Goal: Task Accomplishment & Management: Complete application form

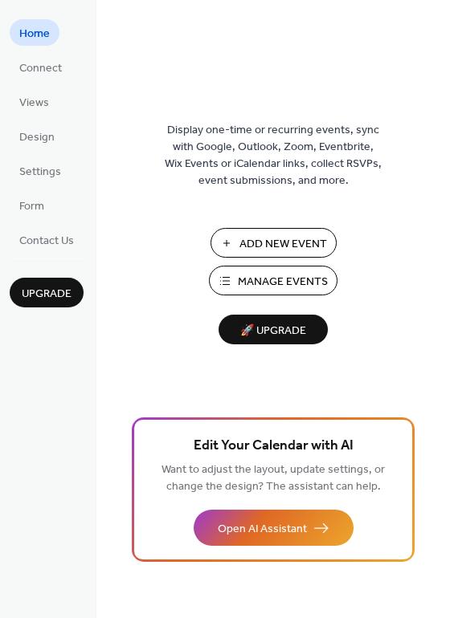
click at [271, 242] on span "Add New Event" at bounding box center [283, 244] width 88 height 17
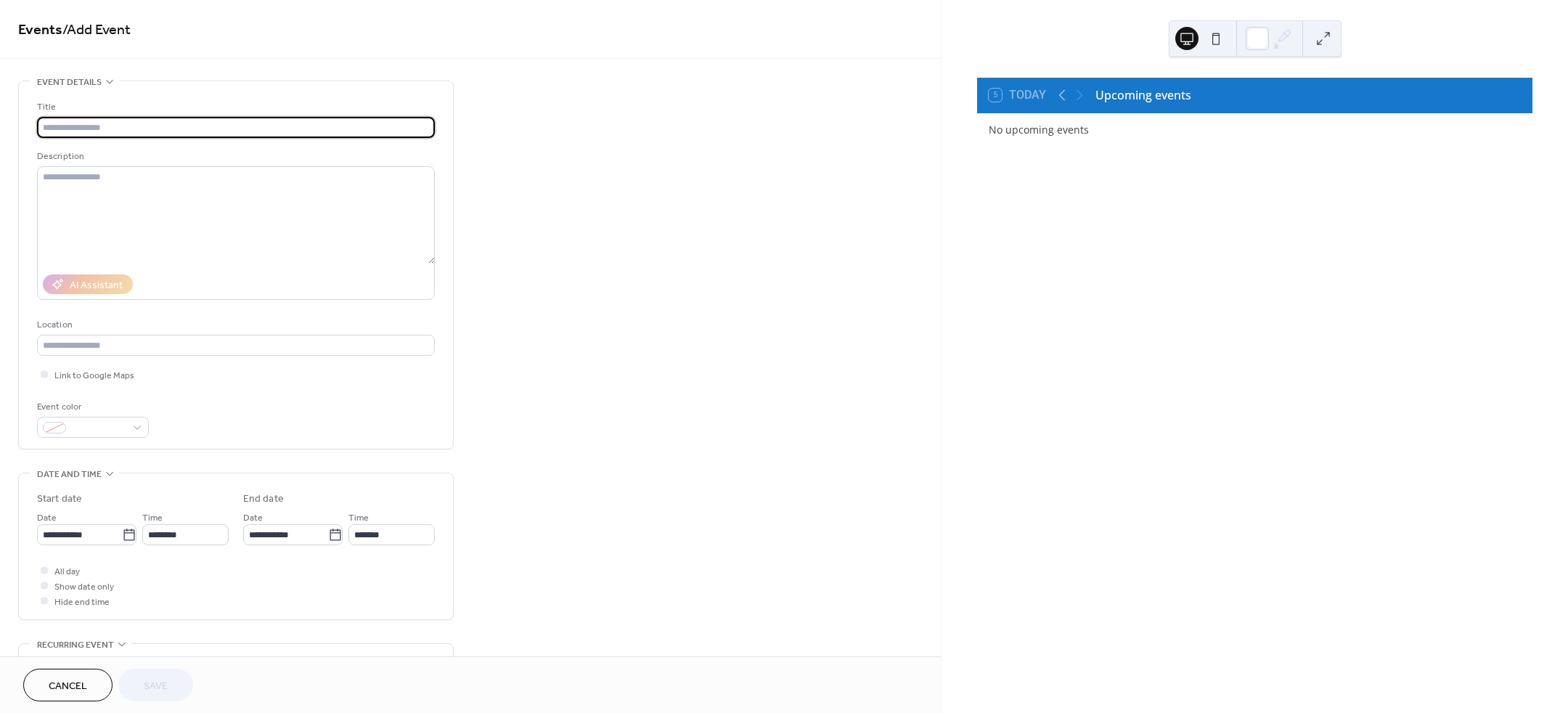
click at [183, 131] on input "text" at bounding box center [236, 127] width 398 height 21
type input "**********"
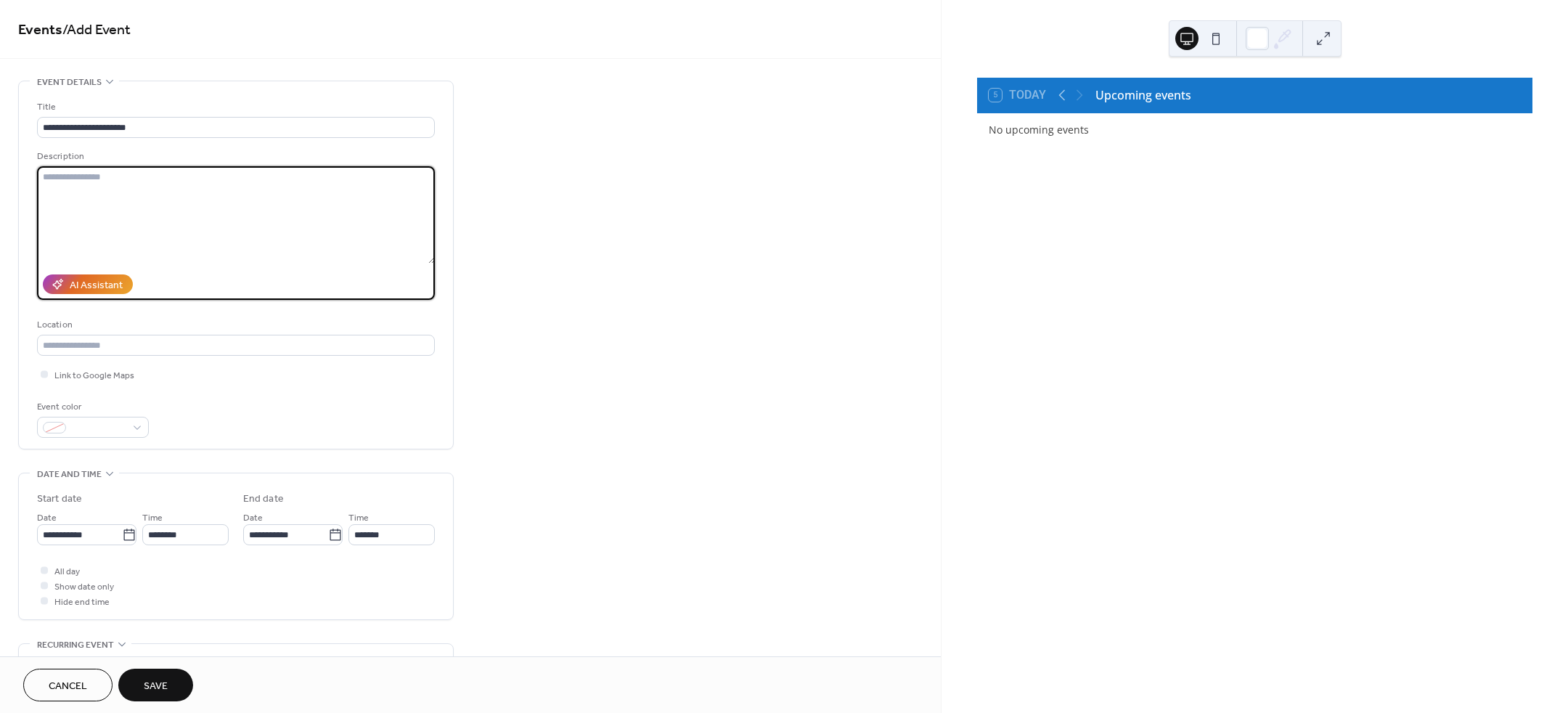
click at [181, 185] on textarea at bounding box center [236, 215] width 398 height 98
click at [88, 341] on input "text" at bounding box center [236, 345] width 398 height 21
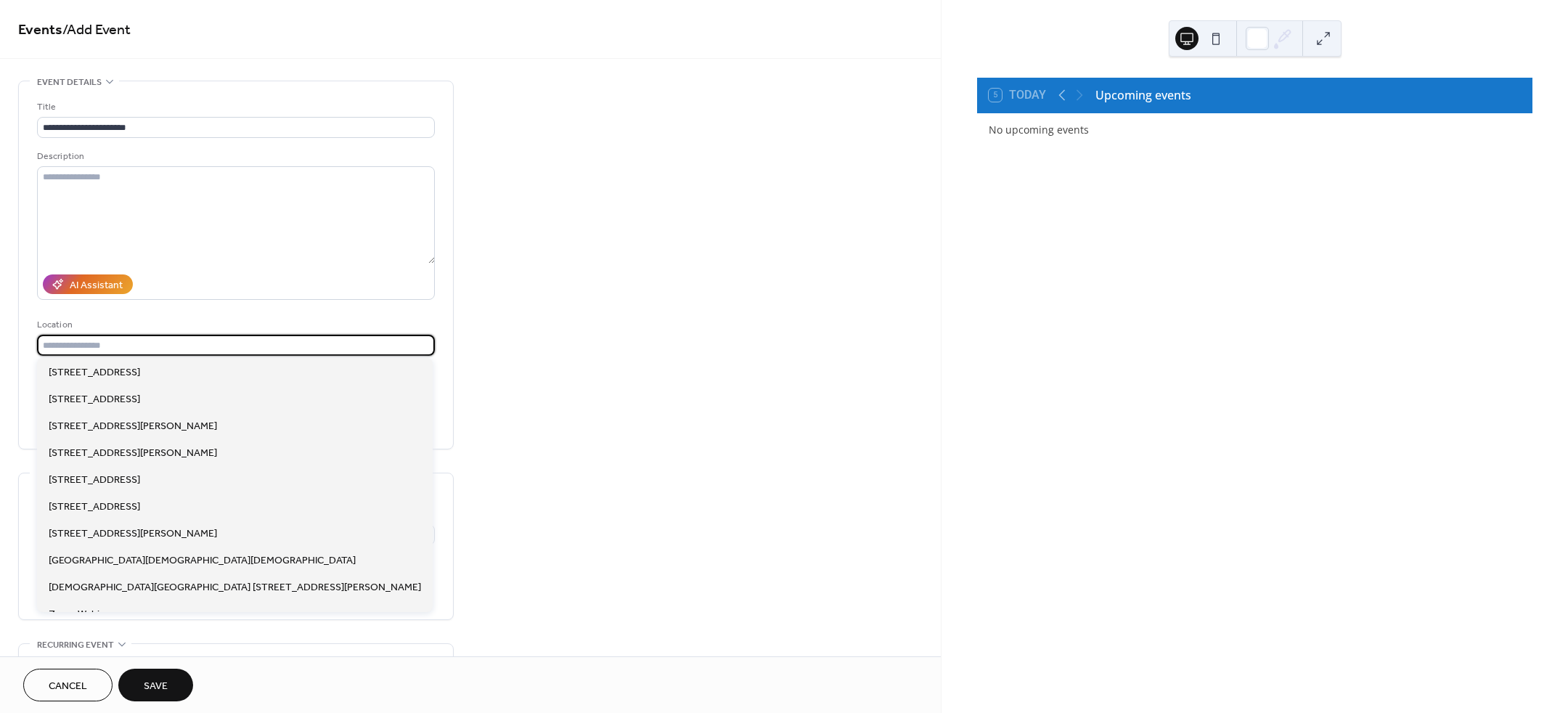
scroll to position [1, 0]
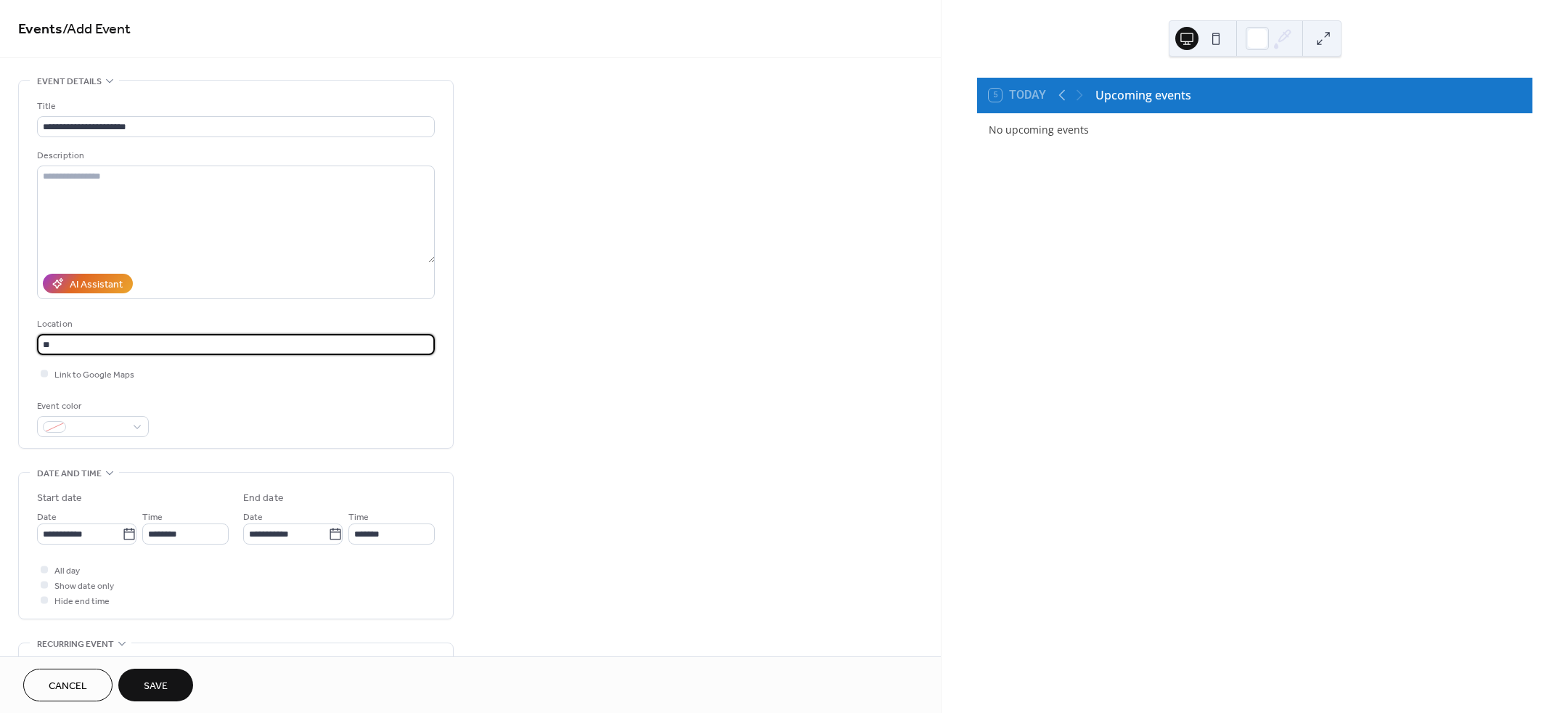
type input "*"
click at [59, 377] on span "Link to Google Maps" at bounding box center [94, 375] width 80 height 15
click at [120, 344] on input "**********" at bounding box center [236, 344] width 398 height 21
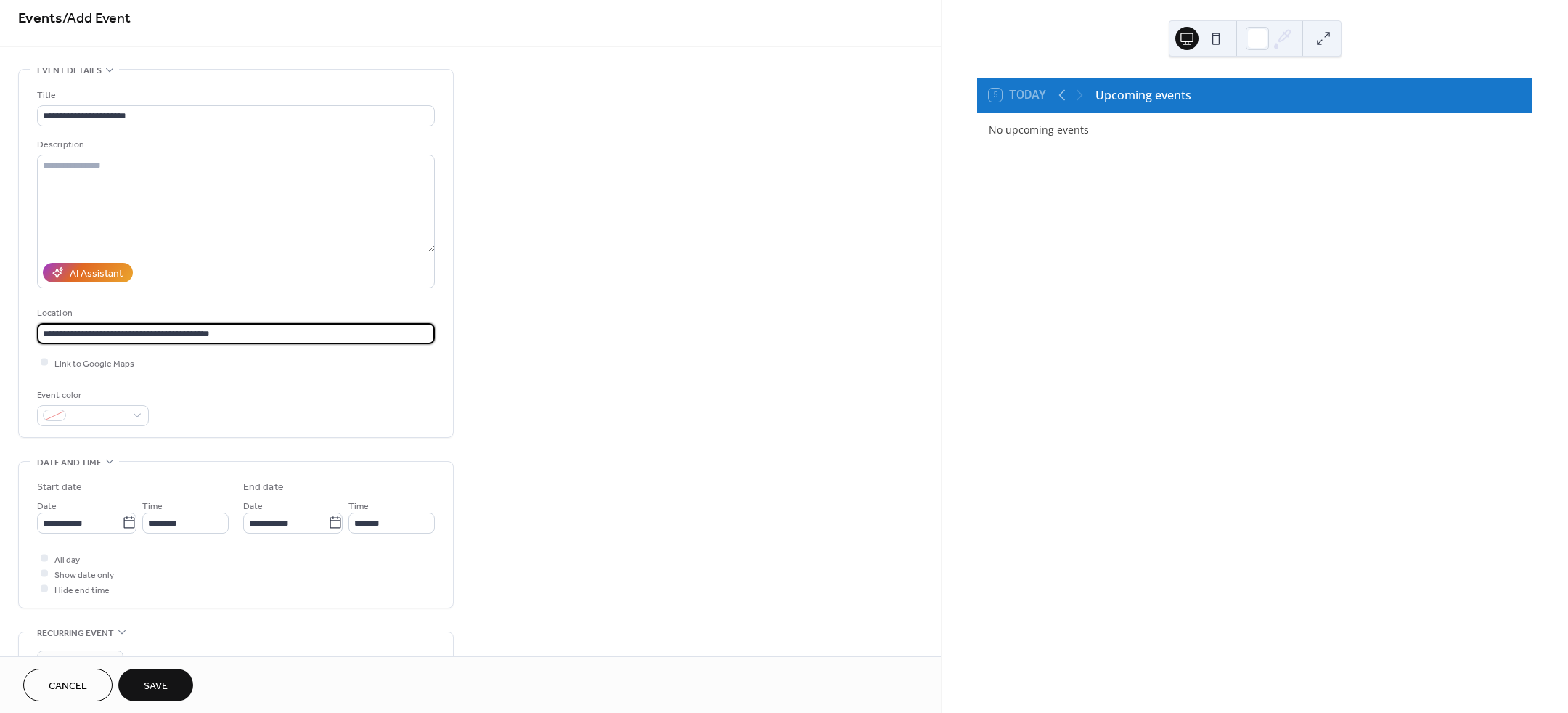
type input "**********"
click at [309, 419] on div "Event color" at bounding box center [236, 407] width 398 height 39
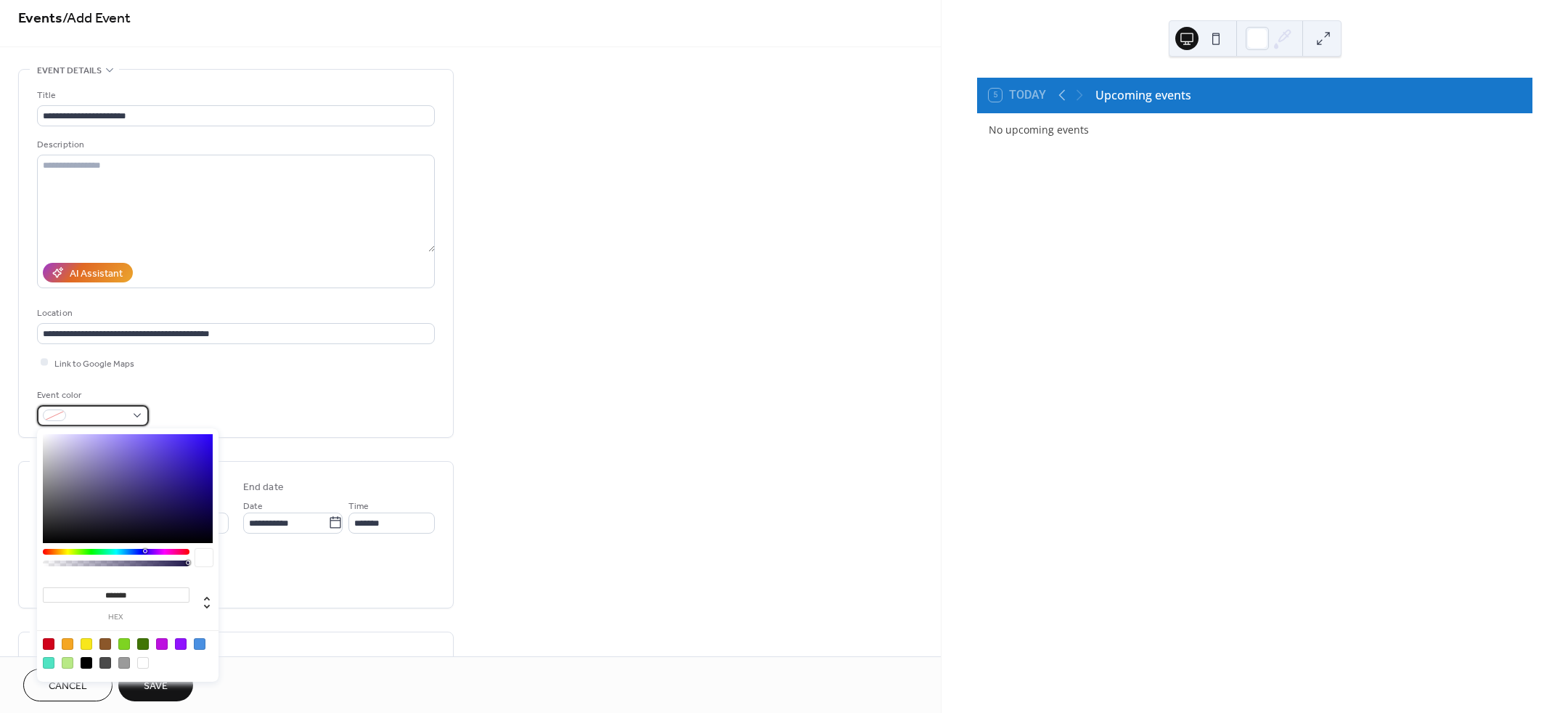
click at [131, 412] on div at bounding box center [93, 415] width 112 height 21
type input "*******"
click at [61, 551] on div at bounding box center [116, 552] width 146 height 5
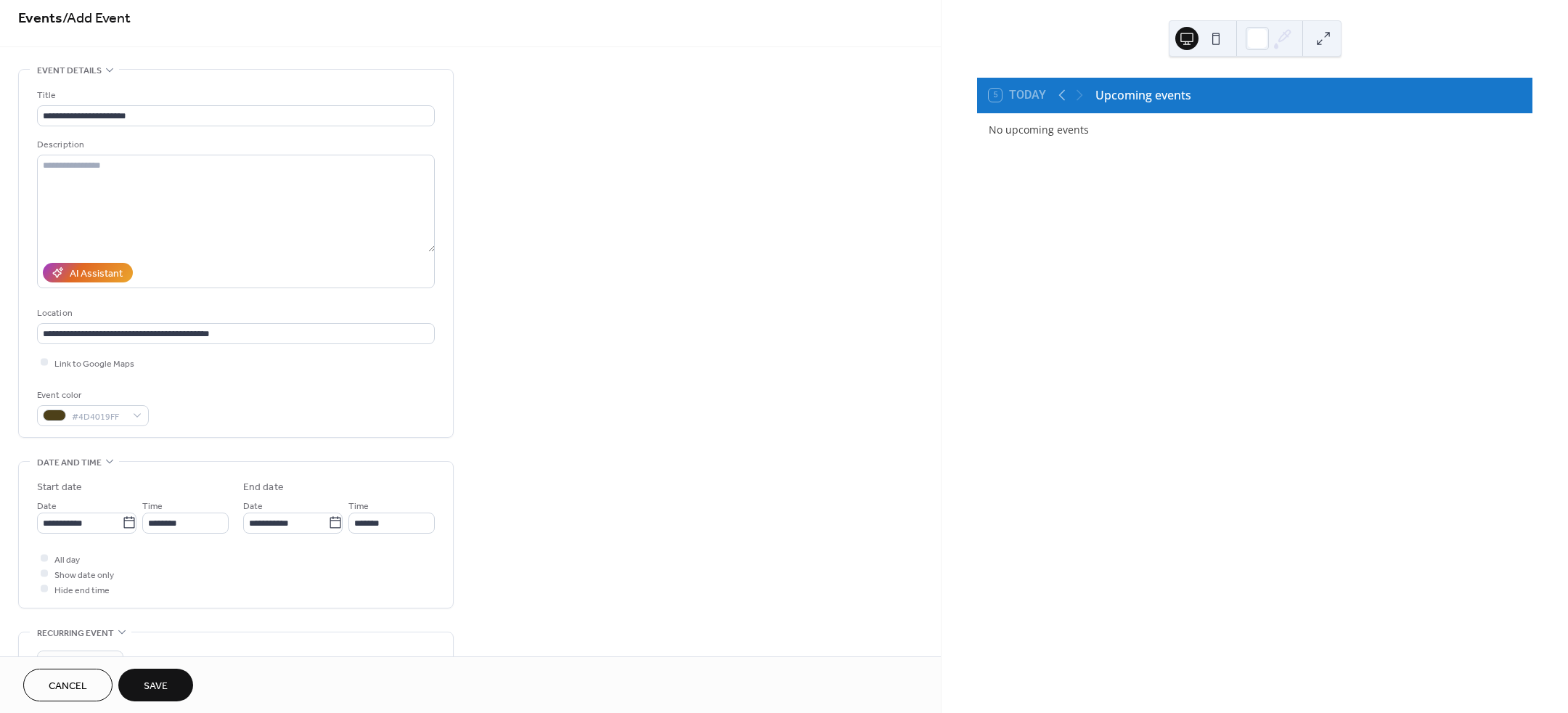
click at [291, 399] on div "Event color #4D4019FF" at bounding box center [236, 407] width 398 height 39
click at [58, 414] on div at bounding box center [54, 415] width 24 height 12
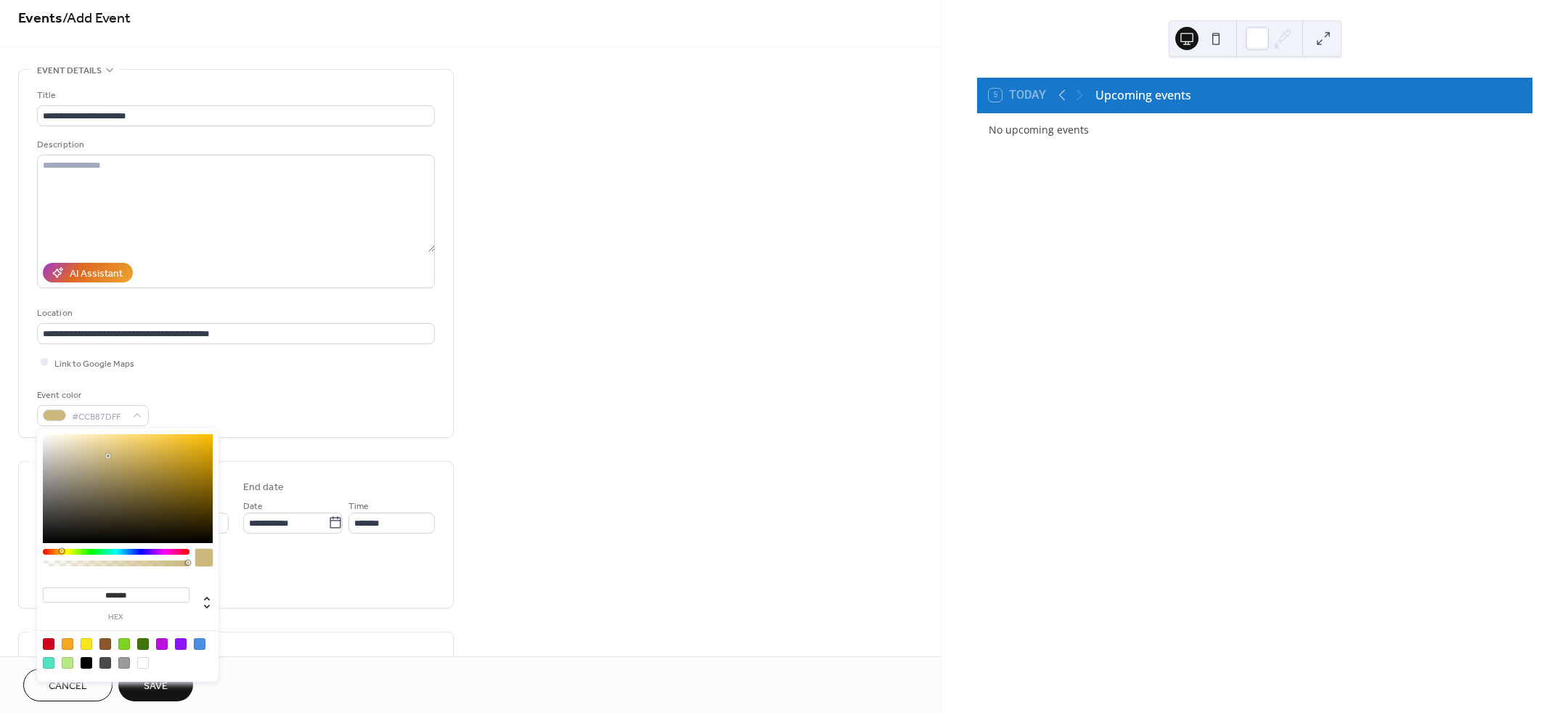
click at [109, 456] on div at bounding box center [128, 489] width 170 height 109
click at [109, 442] on div at bounding box center [128, 489] width 170 height 109
click at [103, 442] on div at bounding box center [128, 489] width 170 height 109
type input "*******"
click at [105, 461] on div at bounding box center [128, 489] width 170 height 109
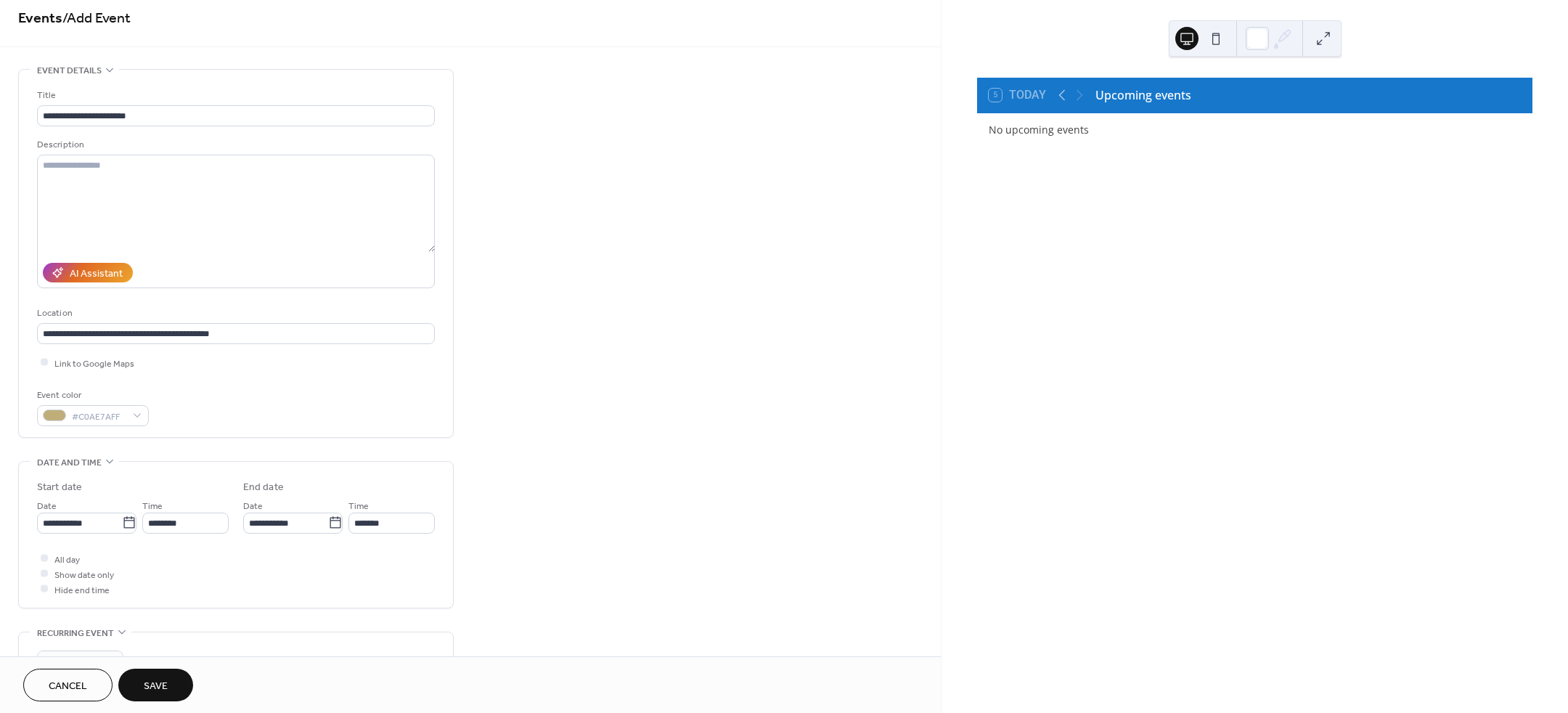
click at [197, 396] on div "Event color #C0AE7AFF" at bounding box center [236, 407] width 398 height 39
click at [123, 520] on icon at bounding box center [129, 523] width 14 height 14
click at [122, 520] on input "**********" at bounding box center [80, 523] width 85 height 21
click at [203, 347] on span "›" at bounding box center [202, 349] width 22 height 29
click at [204, 347] on span "›" at bounding box center [202, 349] width 22 height 29
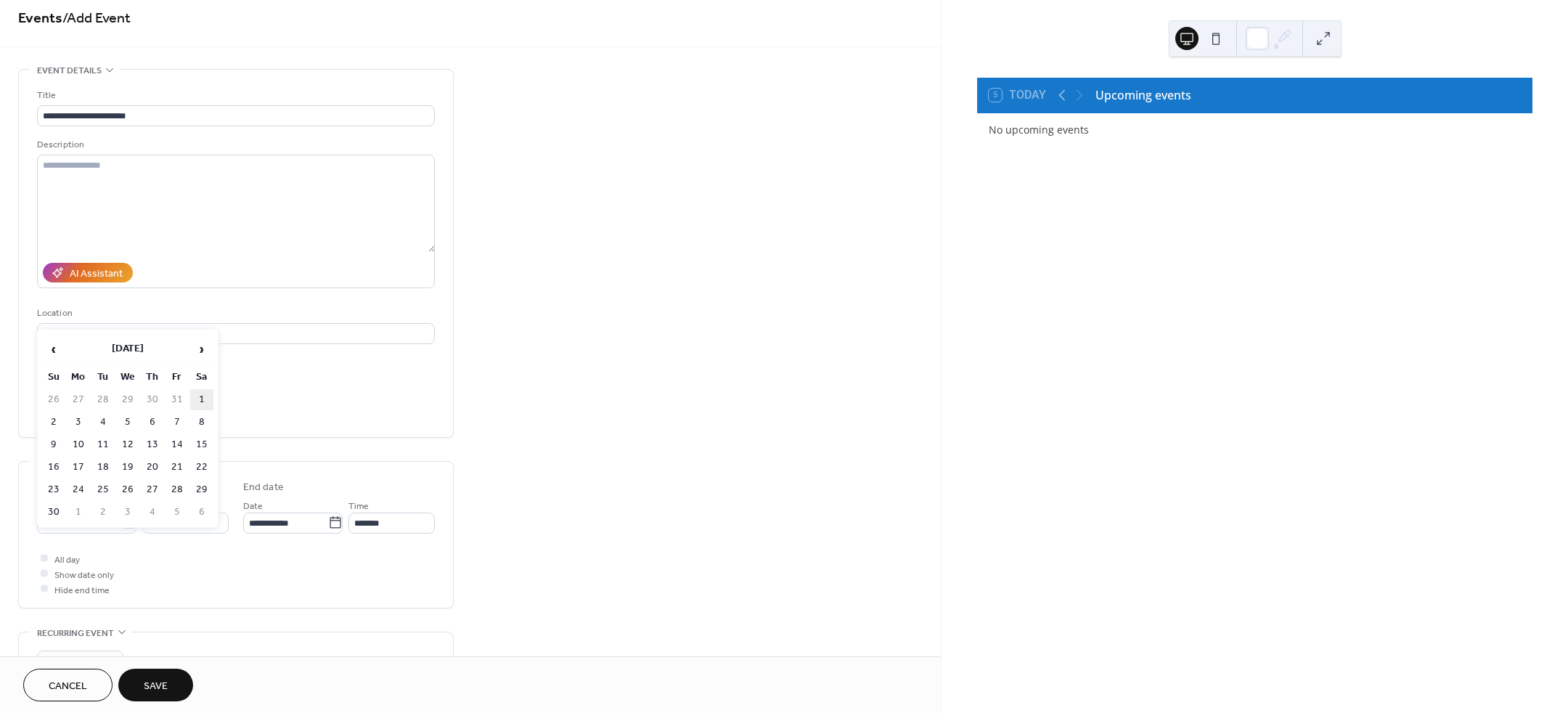
click at [203, 395] on td "1" at bounding box center [202, 399] width 24 height 21
type input "**********"
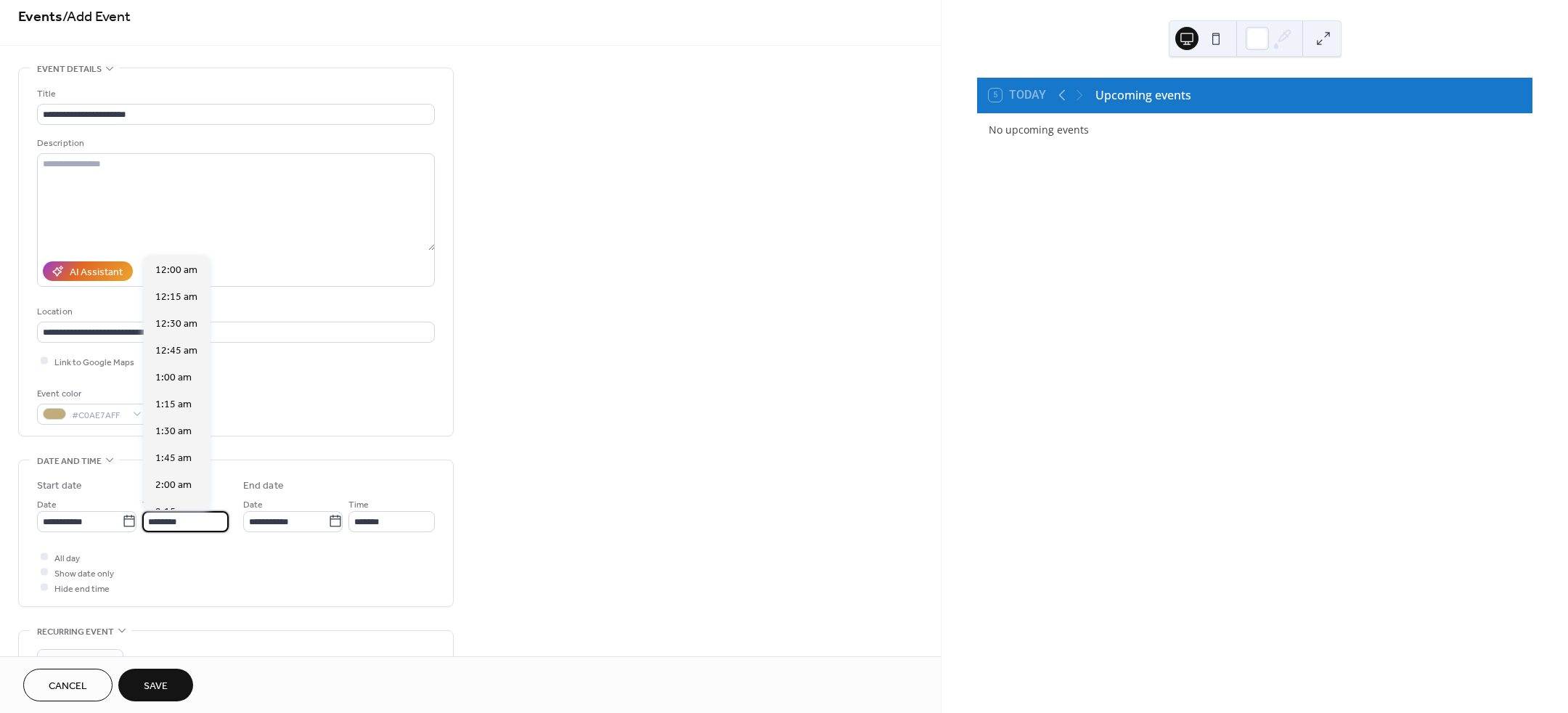
click at [203, 519] on input "********" at bounding box center [185, 521] width 87 height 21
click at [183, 295] on span "6:00 pm" at bounding box center [174, 292] width 37 height 15
type input "*******"
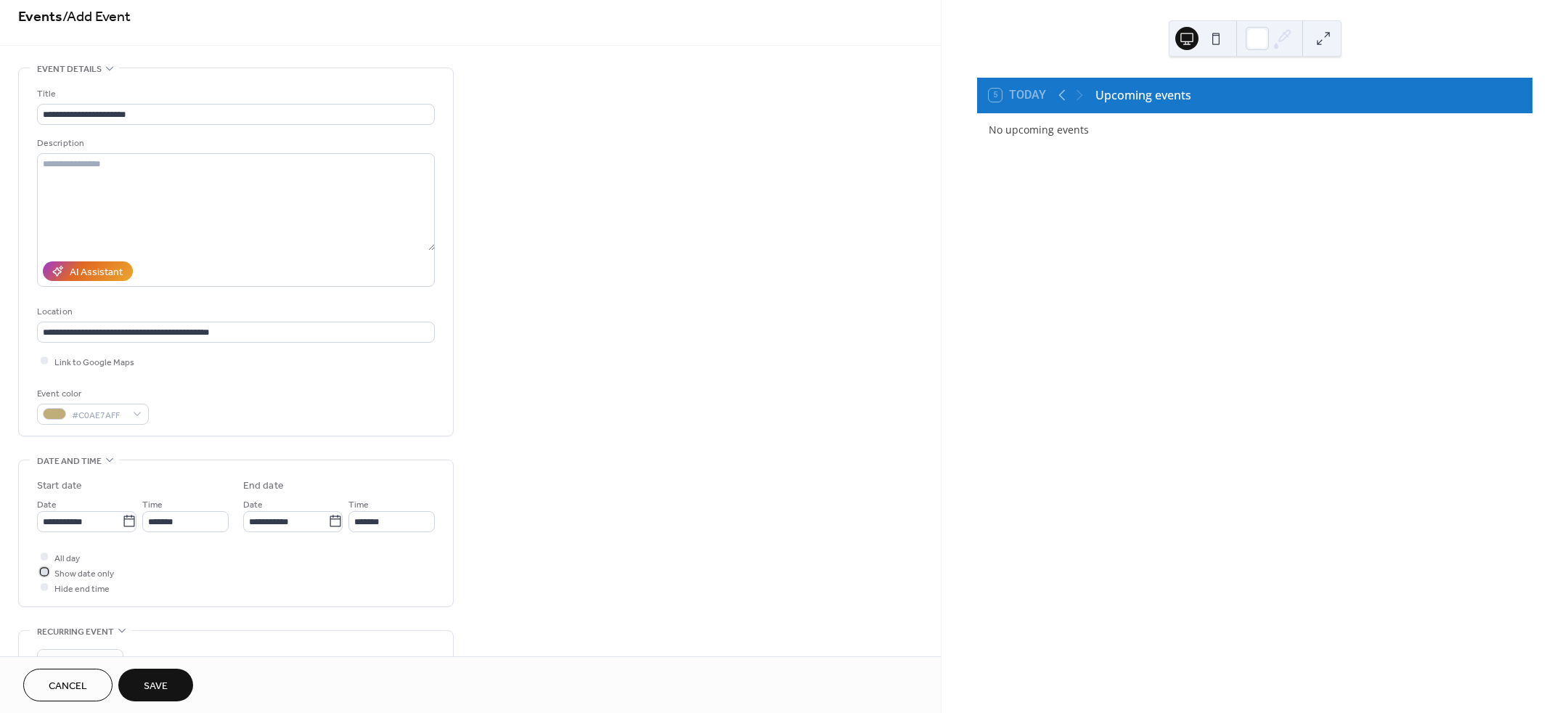
click at [74, 570] on span "Show date only" at bounding box center [84, 573] width 60 height 15
click at [93, 590] on span "Hide end time" at bounding box center [81, 588] width 55 height 15
click at [86, 588] on span "Hide end time" at bounding box center [81, 588] width 55 height 15
click at [40, 583] on div at bounding box center [44, 588] width 14 height 14
click at [61, 570] on span "Show date only" at bounding box center [84, 573] width 60 height 15
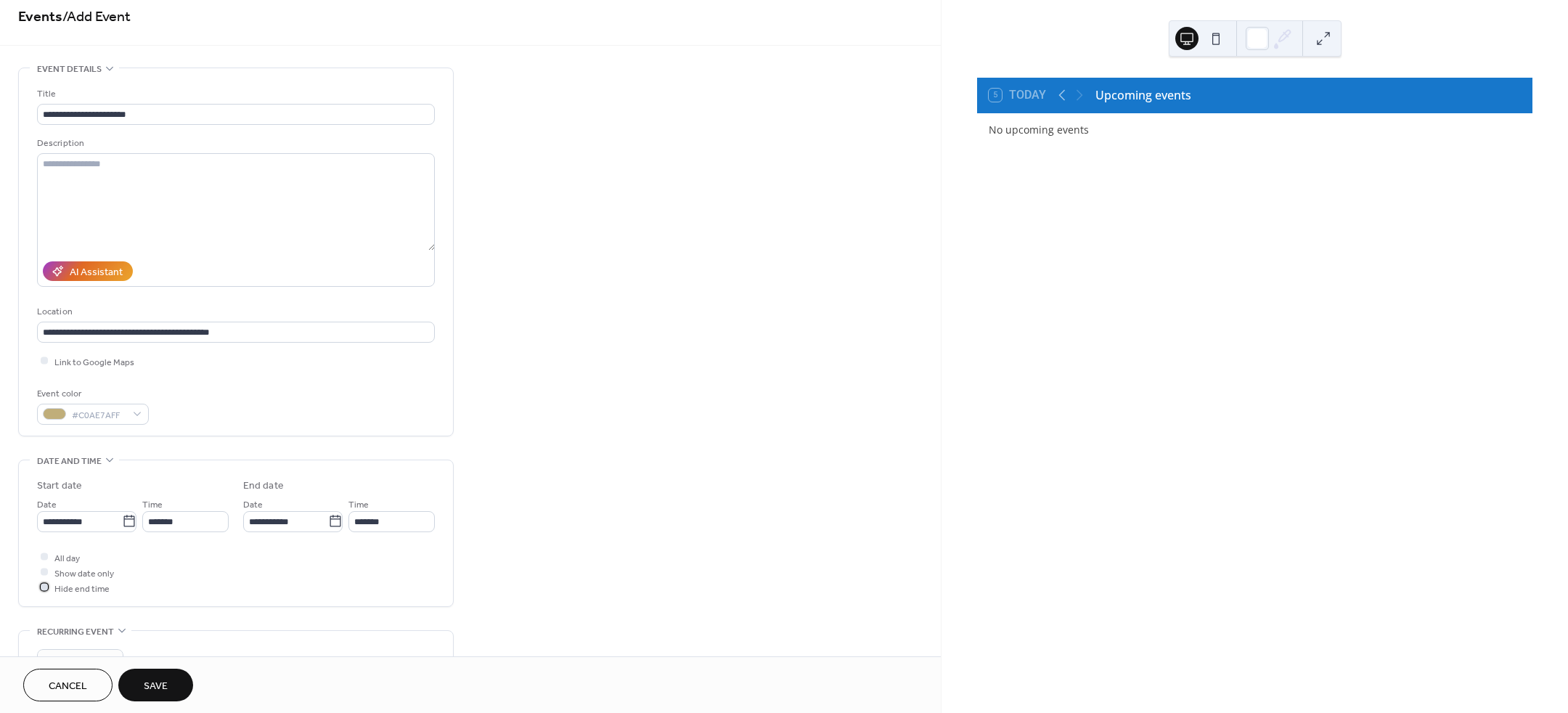
click at [45, 581] on div at bounding box center [44, 588] width 14 height 14
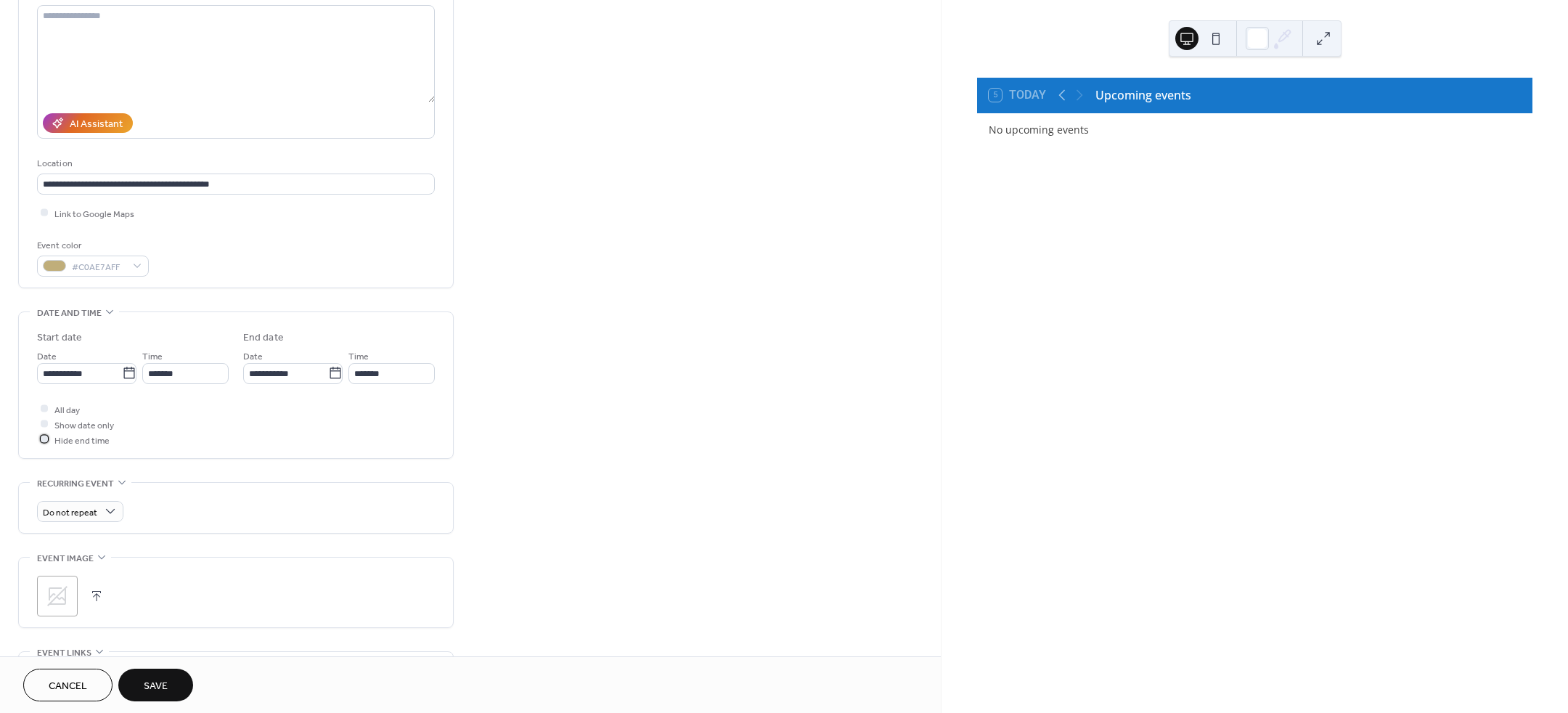
scroll to position [167, 0]
click at [63, 579] on icon at bounding box center [58, 590] width 24 height 24
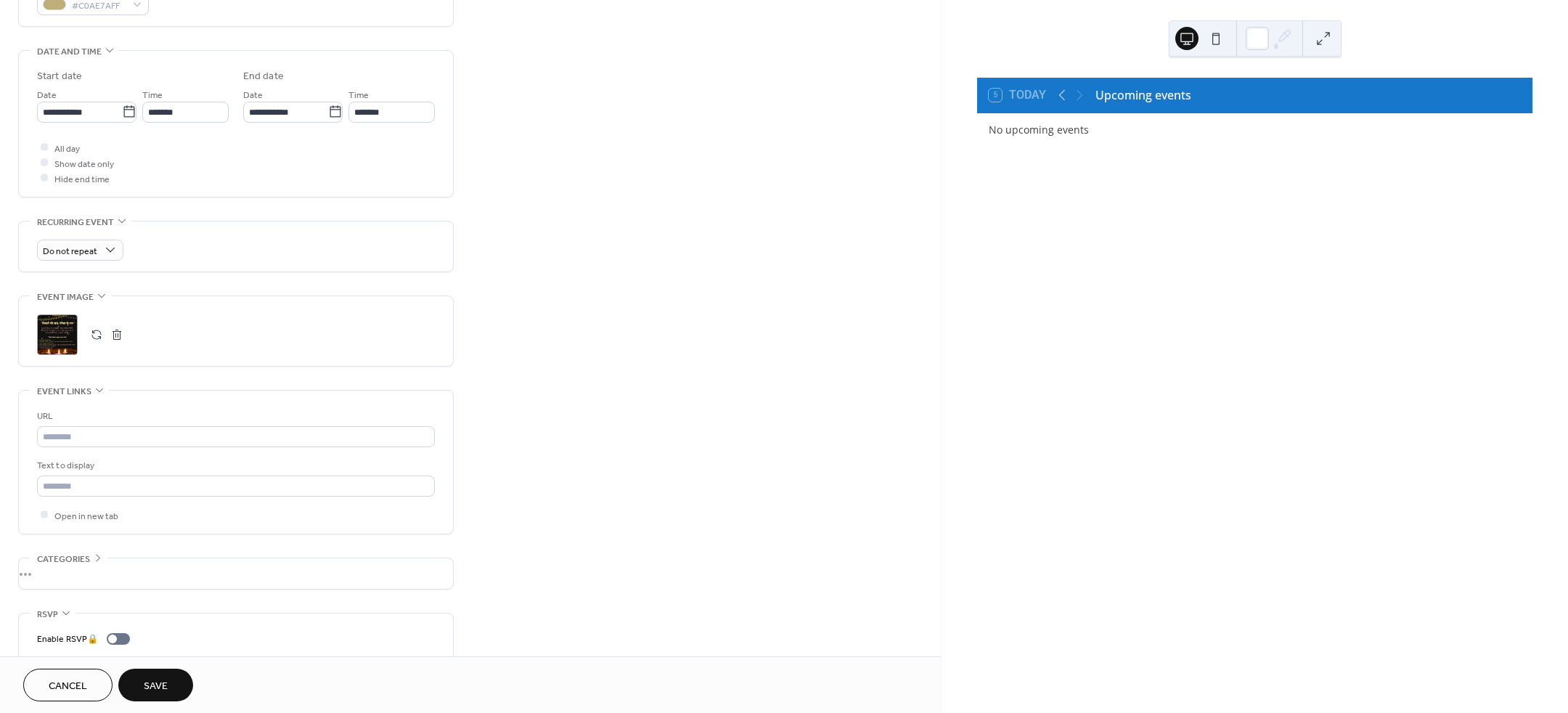
scroll to position [438, 0]
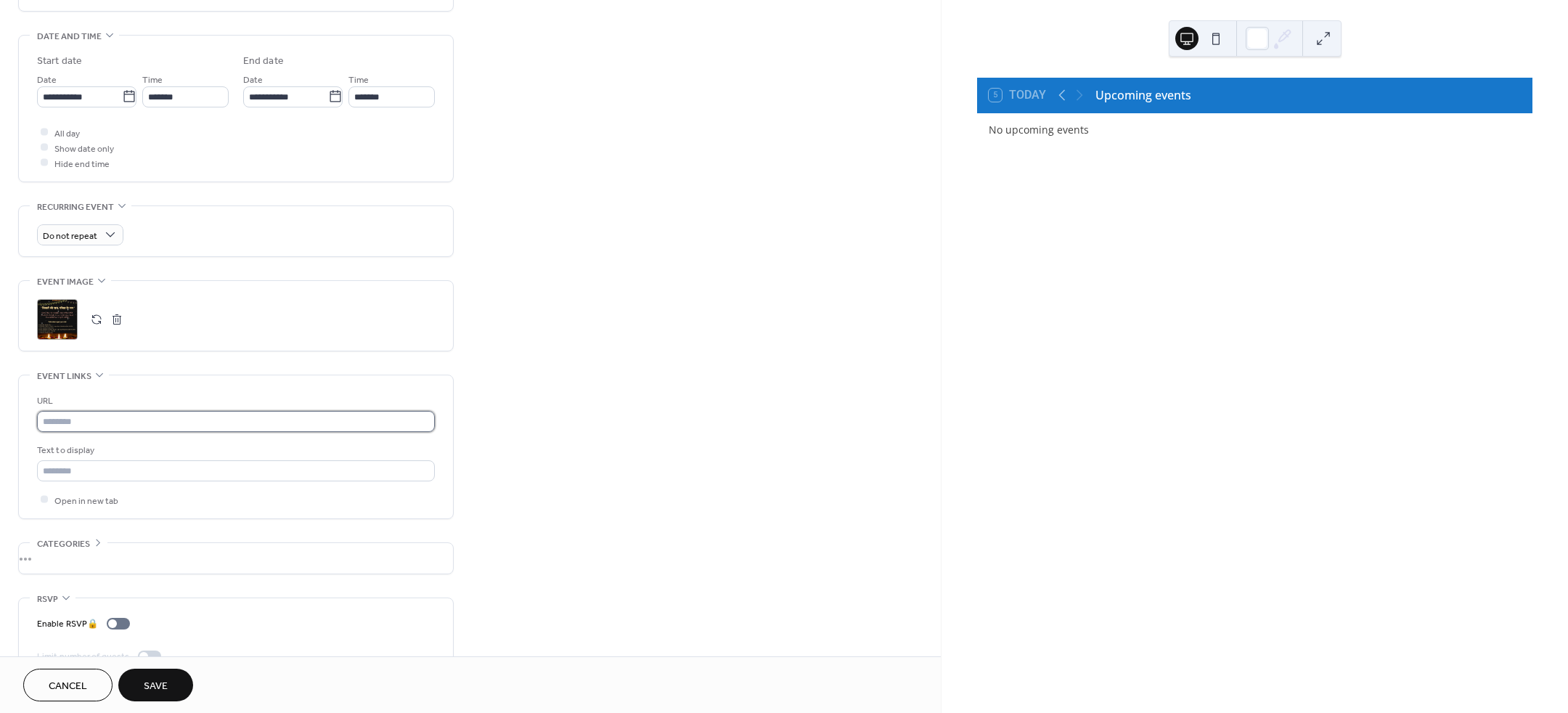
click at [164, 422] on input "text" at bounding box center [236, 421] width 398 height 21
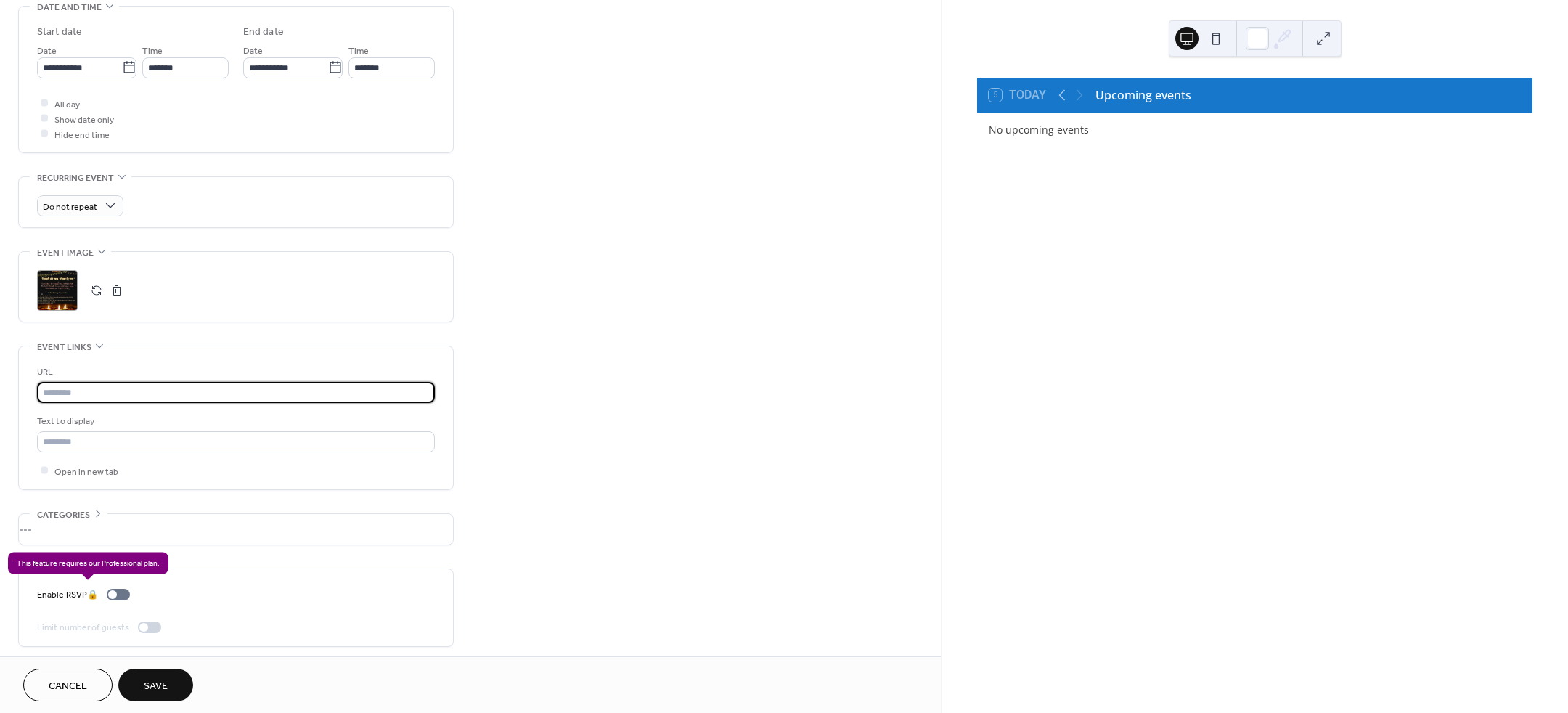
click at [109, 590] on div "Enable RSVP 🔒" at bounding box center [86, 595] width 99 height 15
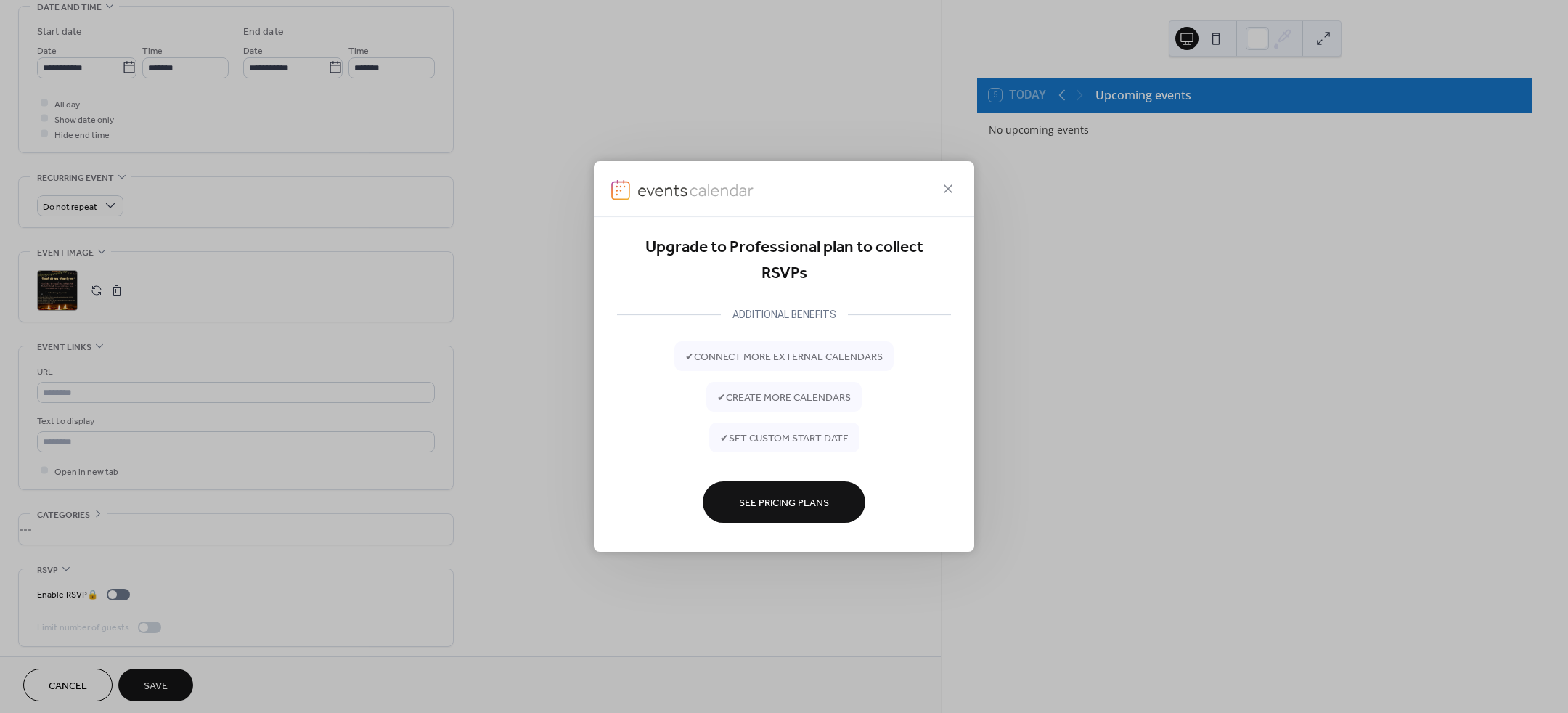
click at [957, 184] on div at bounding box center [784, 189] width 381 height 56
click at [949, 187] on icon at bounding box center [948, 188] width 17 height 17
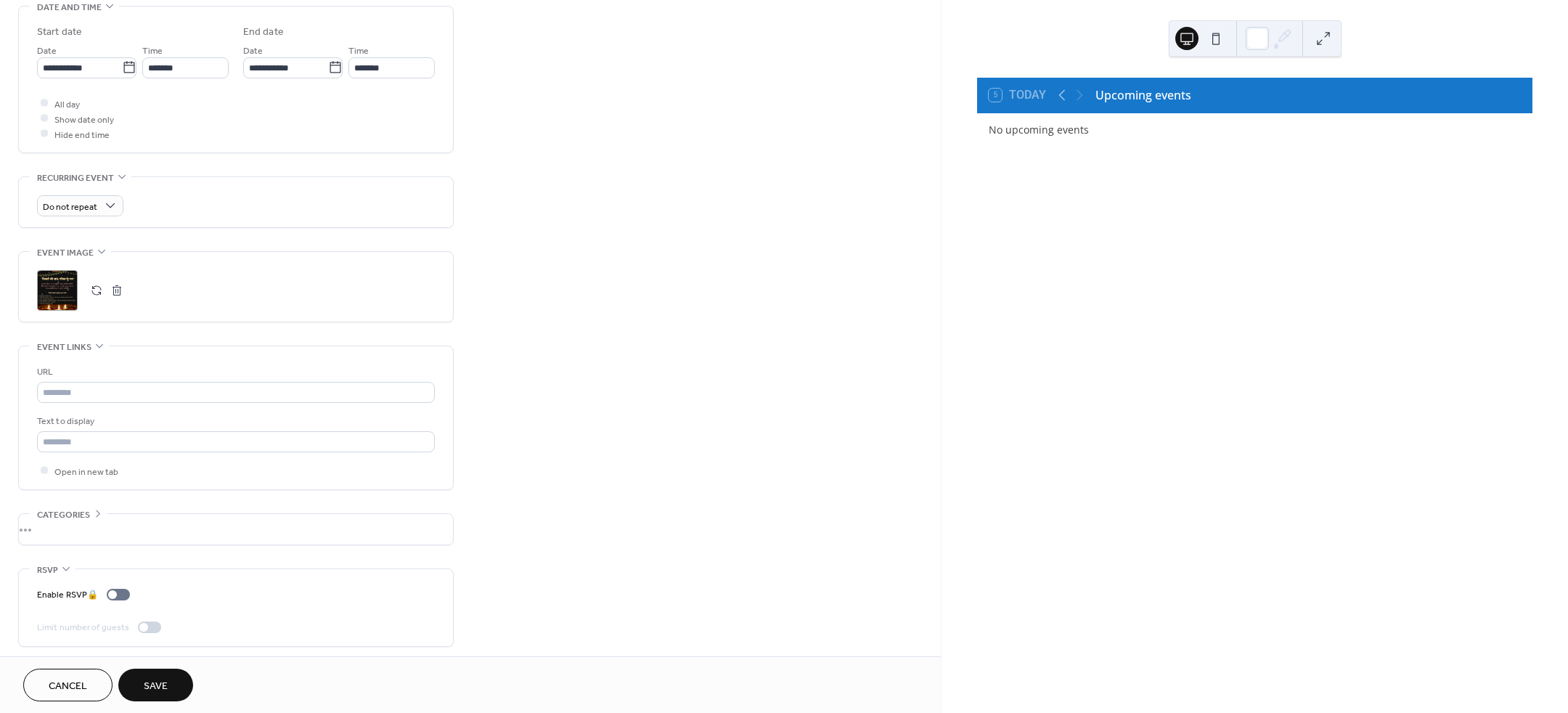
click at [245, 674] on div "Cancel Save" at bounding box center [470, 686] width 894 height 33
click at [170, 680] on button "Save" at bounding box center [156, 686] width 75 height 33
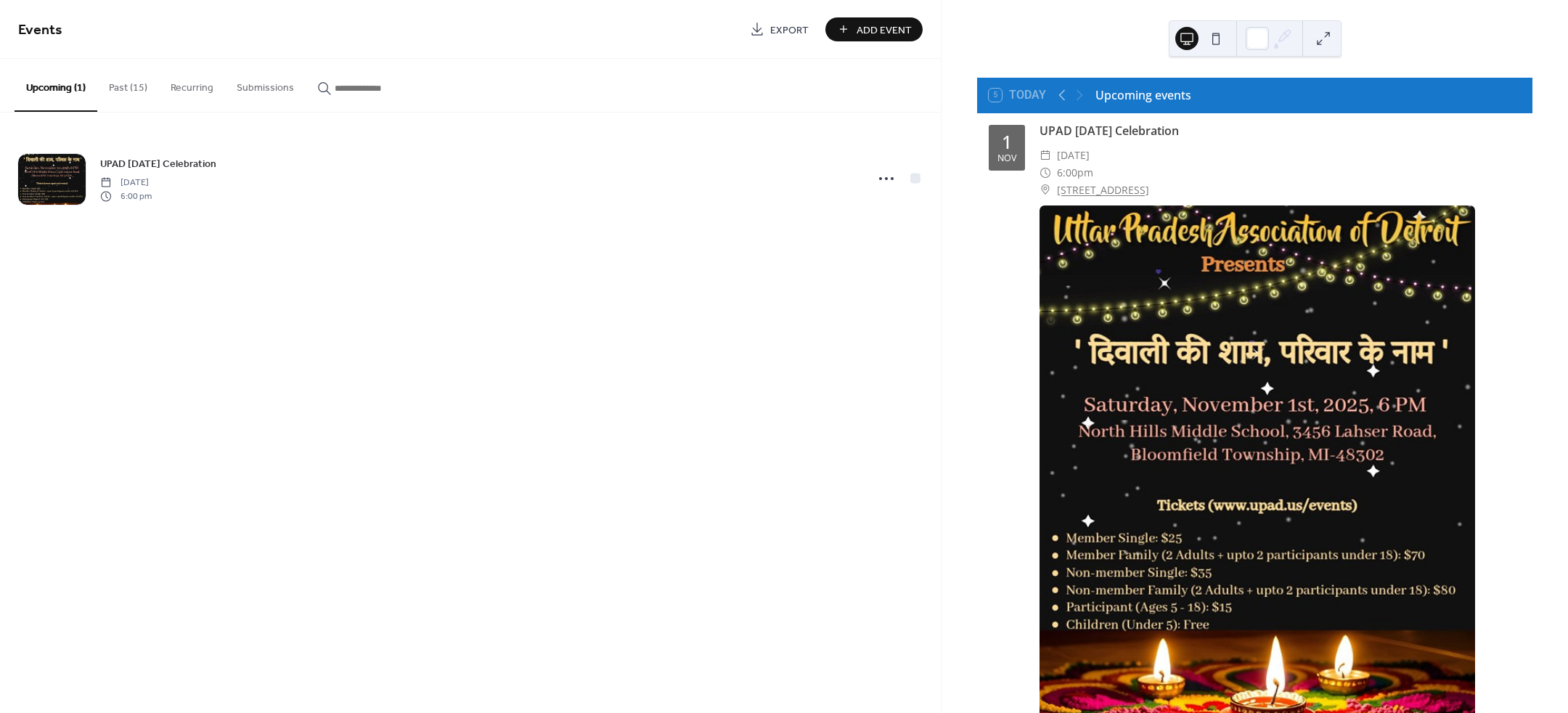
click at [1216, 39] on button at bounding box center [1216, 39] width 24 height 24
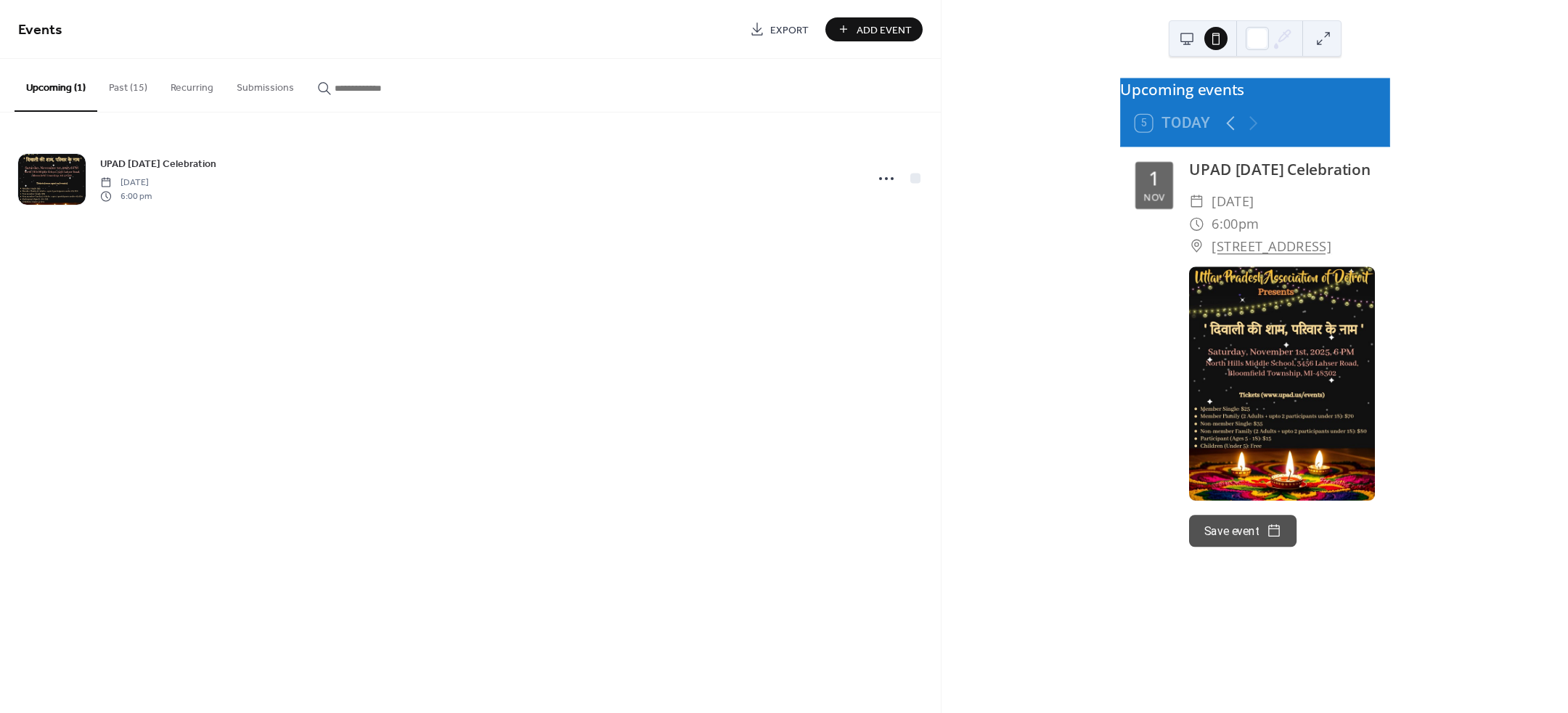
click at [1188, 39] on button at bounding box center [1187, 39] width 24 height 24
